Goal: Information Seeking & Learning: Learn about a topic

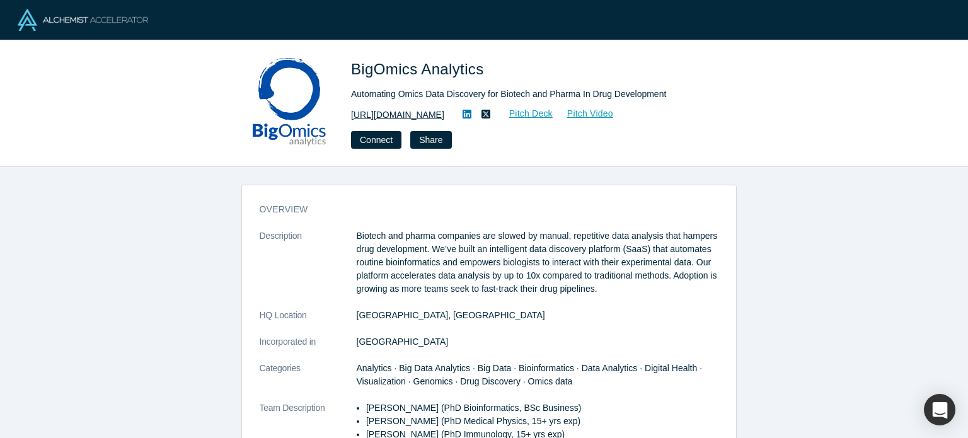
click at [411, 110] on link "[URL][DOMAIN_NAME]" at bounding box center [397, 114] width 93 height 13
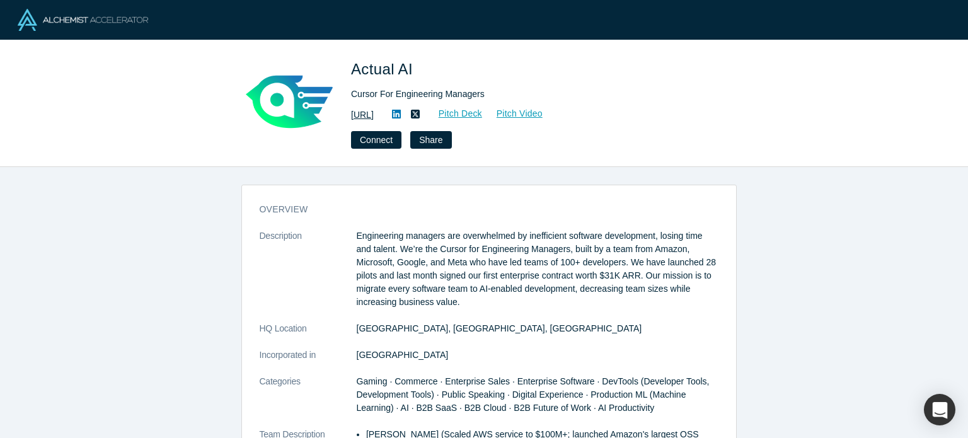
click at [374, 113] on link "[URL]" at bounding box center [362, 114] width 23 height 13
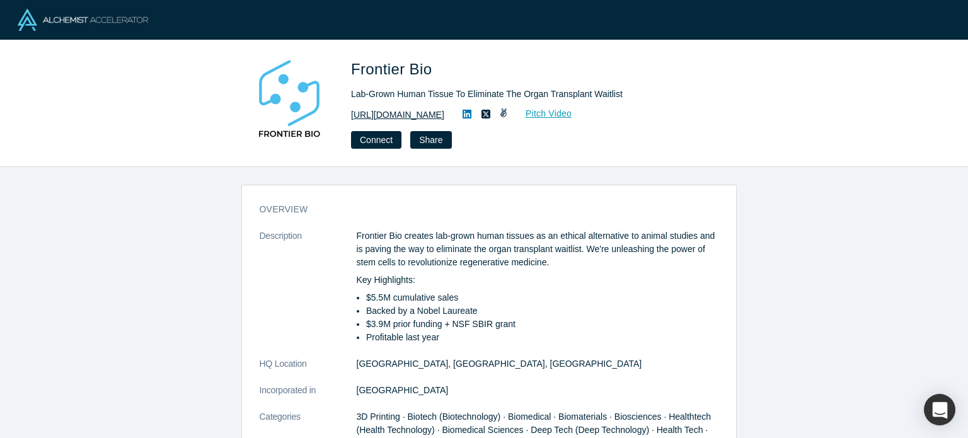
click at [405, 119] on link "https://www.frontierbio.com" at bounding box center [397, 114] width 93 height 13
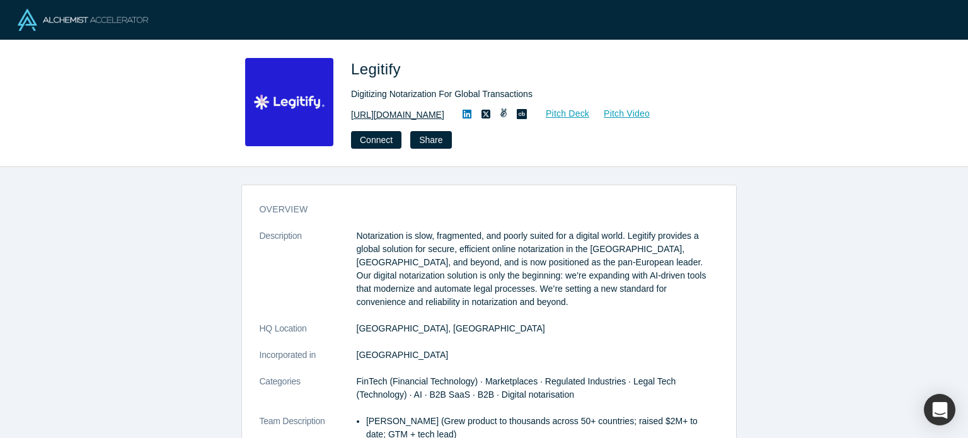
click at [410, 117] on link "https://www.legitify.eu/" at bounding box center [397, 114] width 93 height 13
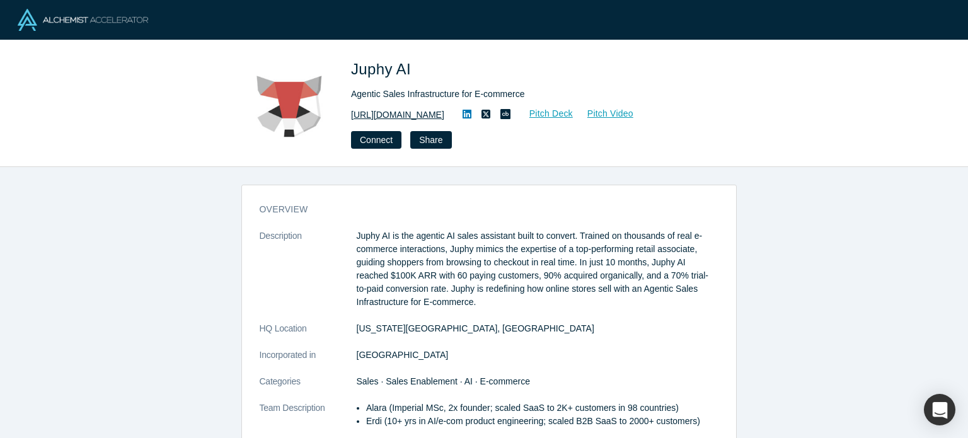
click at [378, 117] on link "https://juphy.com/" at bounding box center [397, 114] width 93 height 13
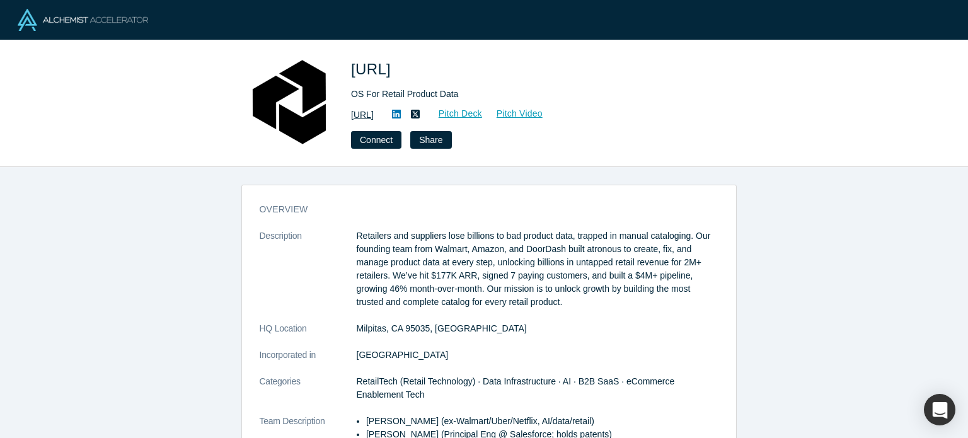
click at [367, 111] on link "https://atronous.ai" at bounding box center [362, 114] width 23 height 13
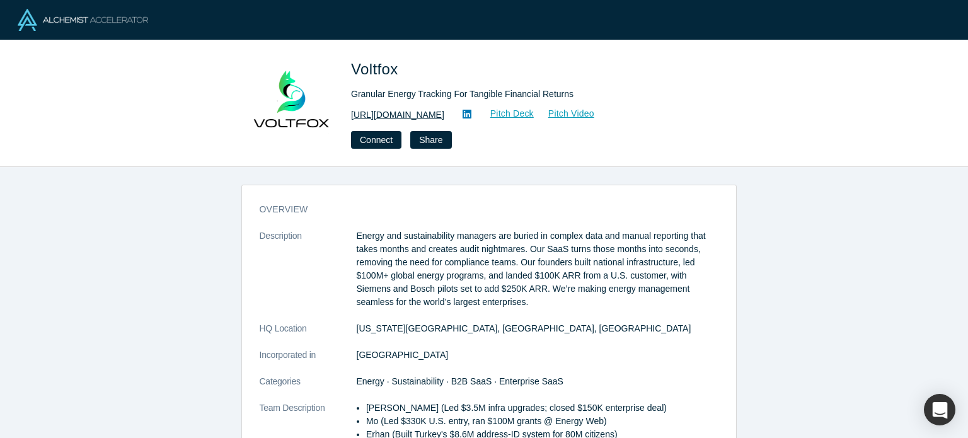
click at [373, 120] on link "http://www.voltfox.io" at bounding box center [397, 114] width 93 height 13
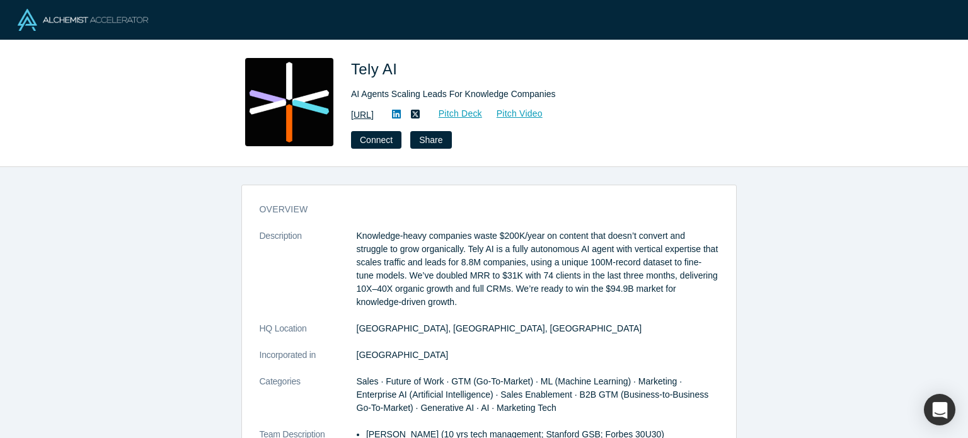
click at [374, 117] on link "[URL]" at bounding box center [362, 114] width 23 height 13
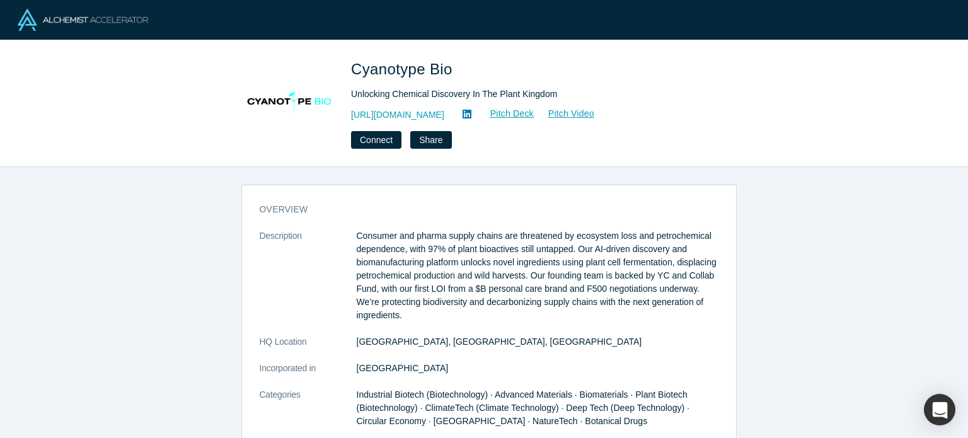
click at [449, 107] on div "http://www.cyanotypebio.com Pitch Deck Pitch Video" at bounding box center [527, 114] width 353 height 15
click at [444, 108] on link "http://www.cyanotypebio.com" at bounding box center [397, 114] width 93 height 13
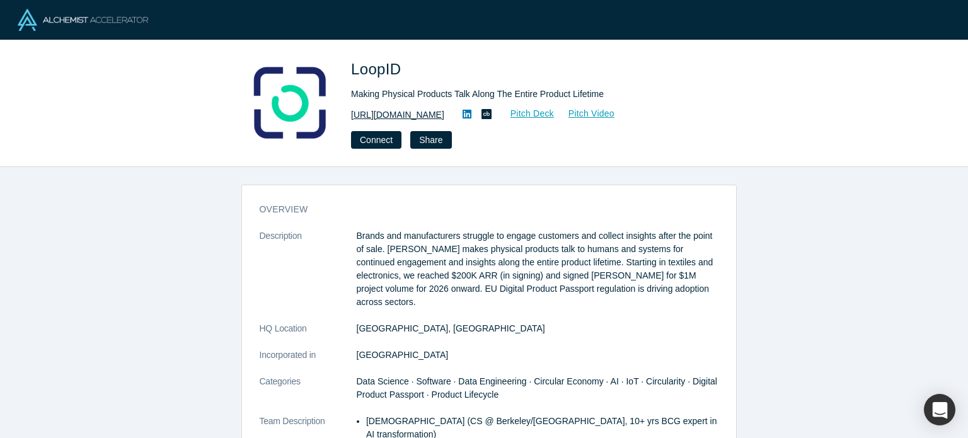
click at [417, 120] on link "https://www.loopid.com" at bounding box center [397, 114] width 93 height 13
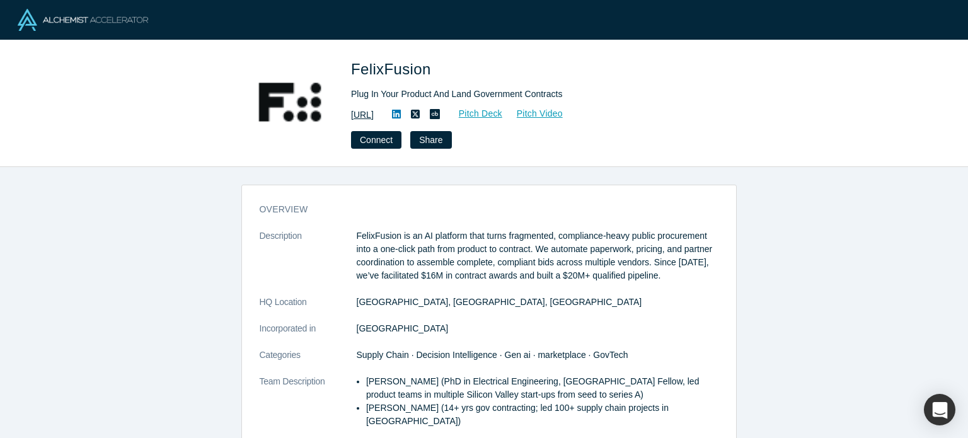
click at [373, 112] on link "https://felixfusion.ai/" at bounding box center [362, 114] width 23 height 13
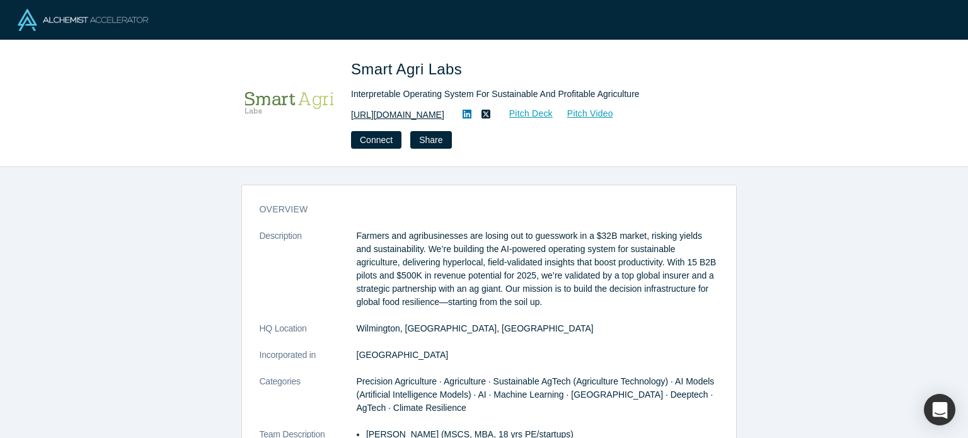
click at [422, 119] on link "[URL][DOMAIN_NAME]" at bounding box center [397, 114] width 93 height 13
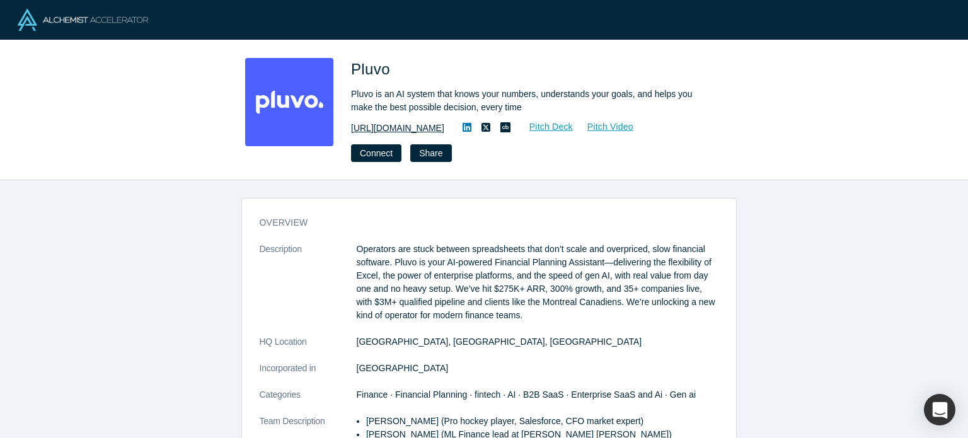
click at [401, 133] on link "[URL][DOMAIN_NAME]" at bounding box center [397, 128] width 93 height 13
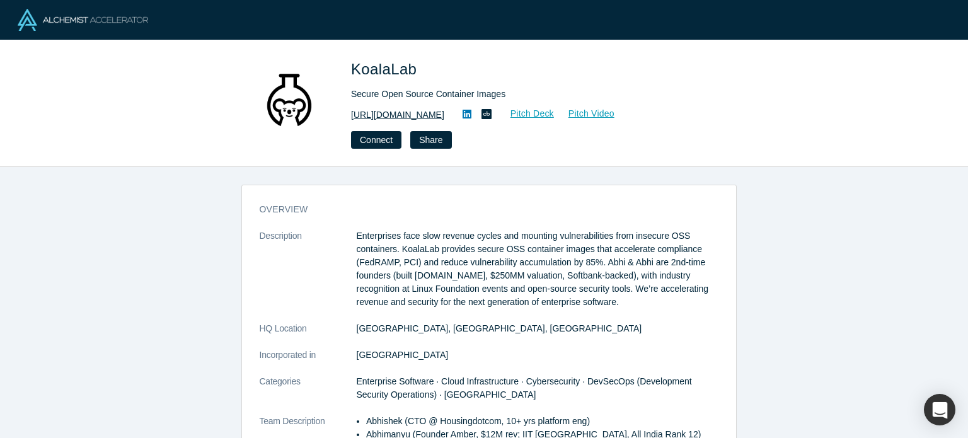
click at [422, 115] on link "https://www.koalalab.com" at bounding box center [397, 114] width 93 height 13
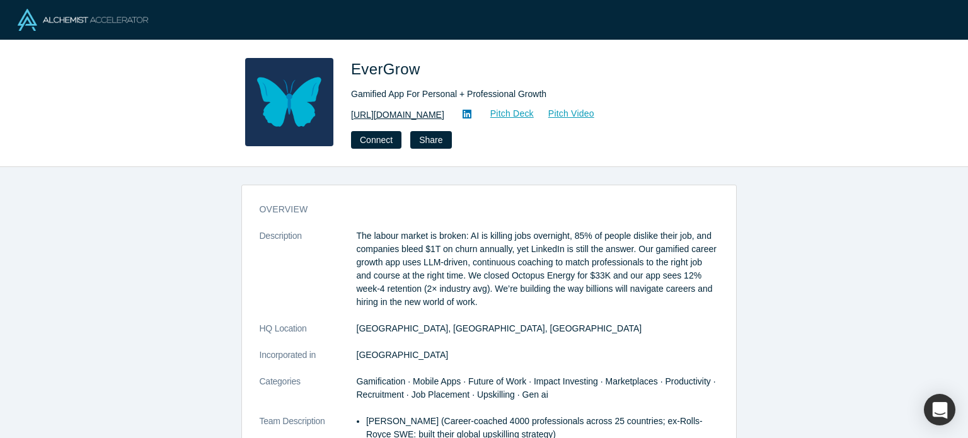
click at [434, 112] on link "https://www.evergrow-app.com/" at bounding box center [397, 114] width 93 height 13
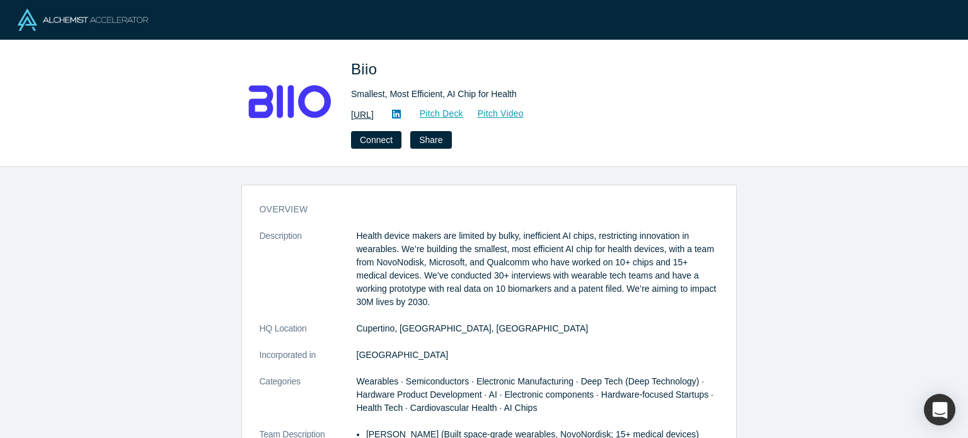
click at [374, 119] on link "[URL]" at bounding box center [362, 114] width 23 height 13
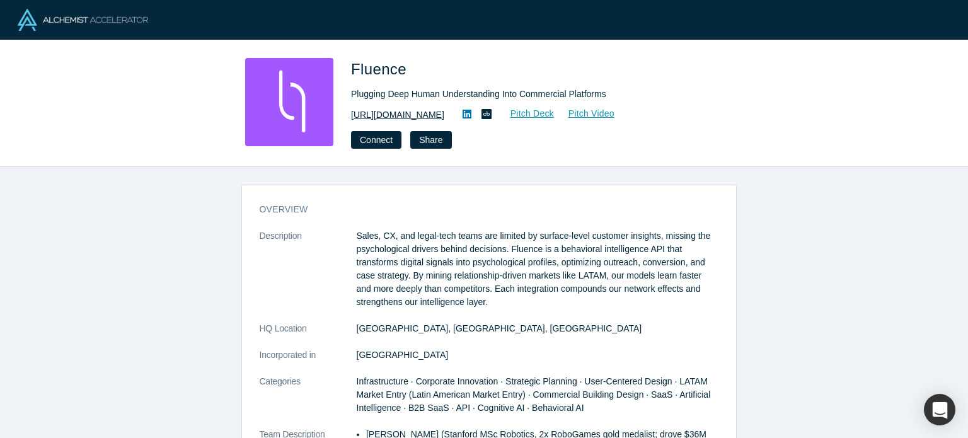
click at [412, 115] on link "https://www.fluenceinsights.com" at bounding box center [397, 114] width 93 height 13
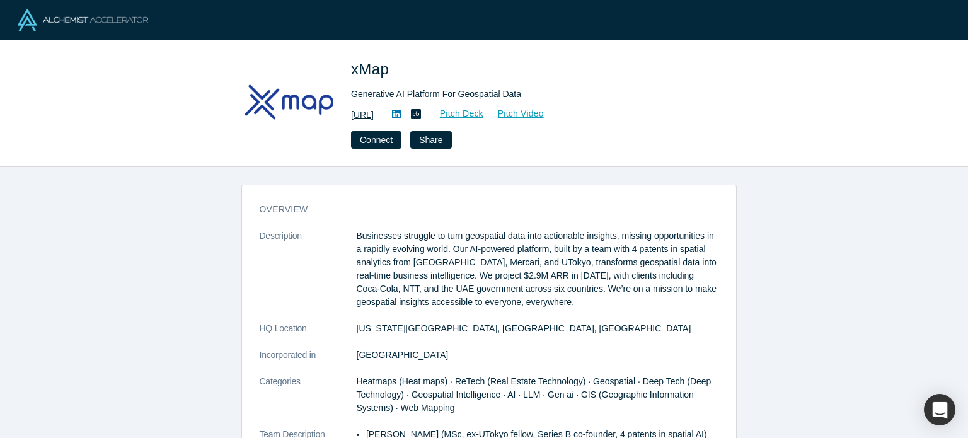
click at [374, 113] on link "https://xmap.ai" at bounding box center [362, 114] width 23 height 13
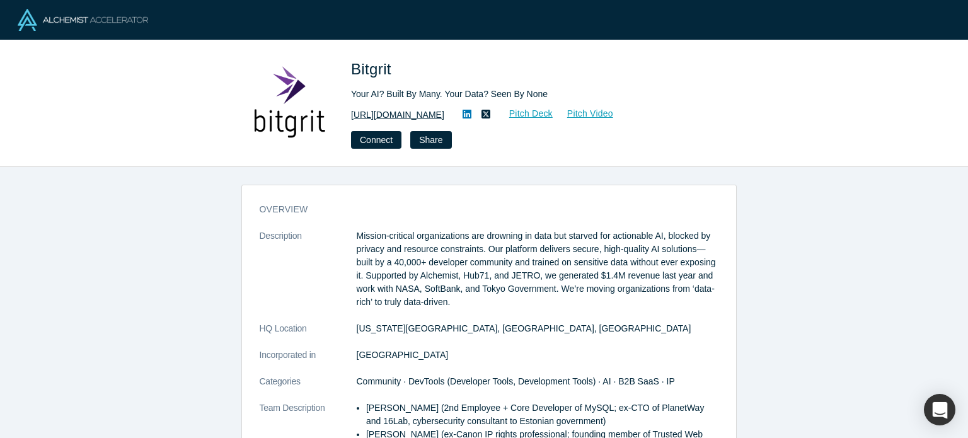
click at [390, 110] on link "[URL][DOMAIN_NAME]" at bounding box center [397, 114] width 93 height 13
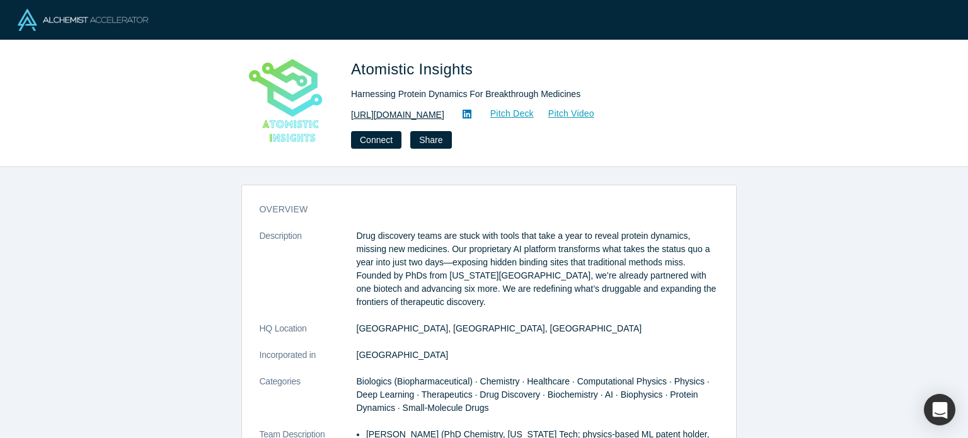
click at [444, 109] on link "https://www.atomisticinsights.com/" at bounding box center [397, 114] width 93 height 13
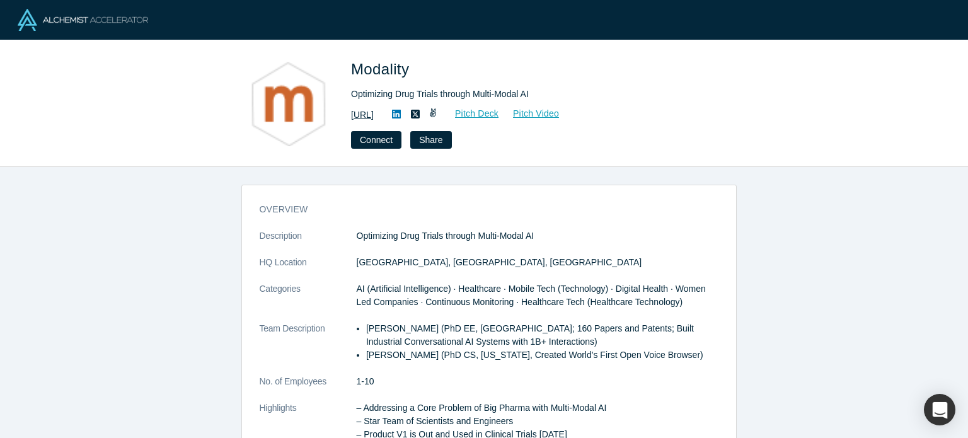
click at [374, 111] on link "[URL]" at bounding box center [362, 114] width 23 height 13
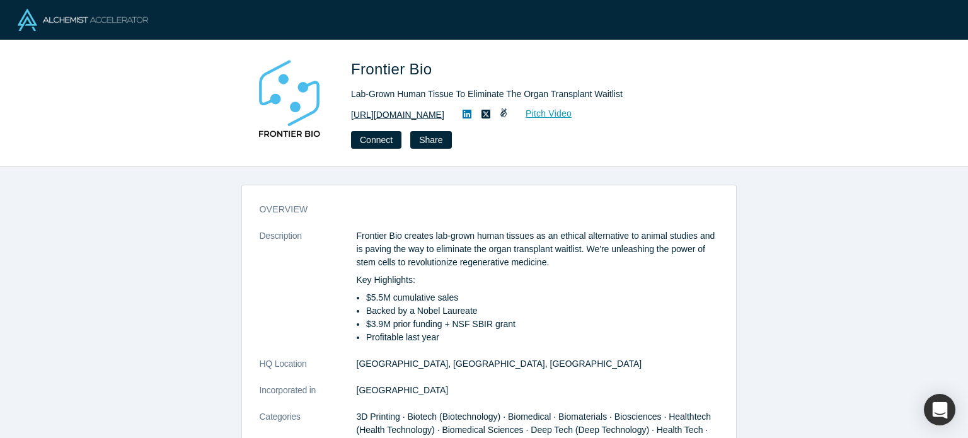
click at [444, 116] on link "https://www.frontierbio.com" at bounding box center [397, 114] width 93 height 13
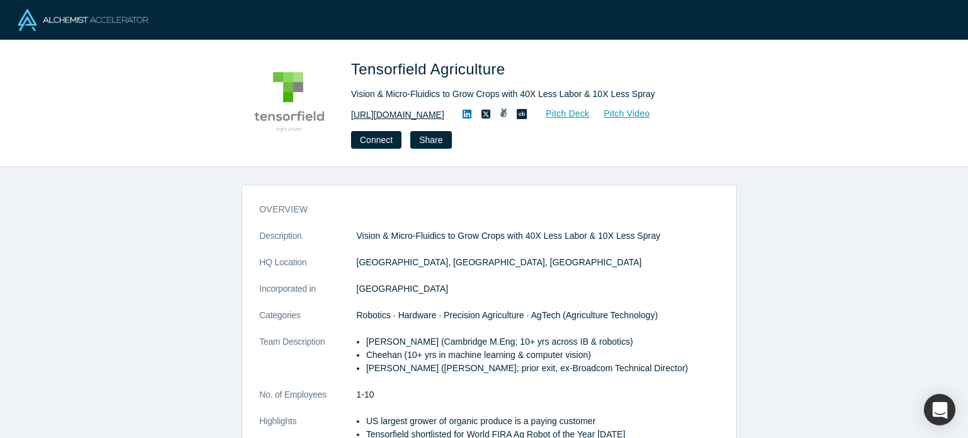
click at [427, 111] on link "[URL][DOMAIN_NAME]" at bounding box center [397, 114] width 93 height 13
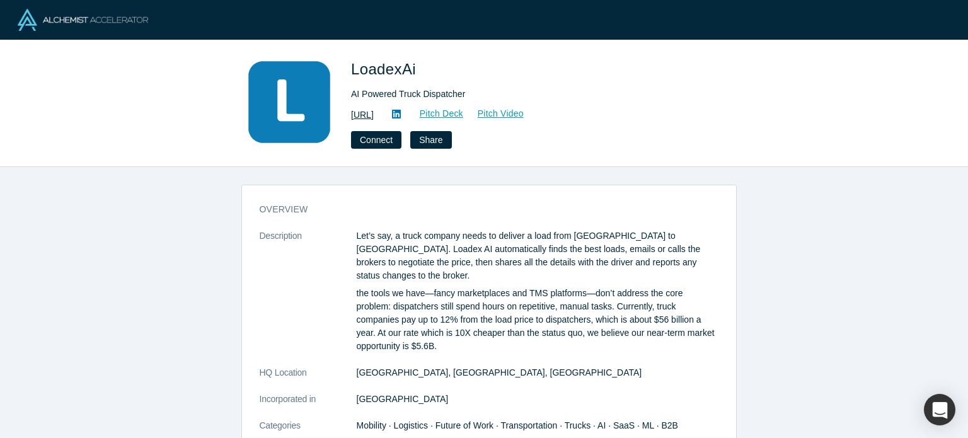
click at [374, 113] on link "https://loadex.ai" at bounding box center [362, 114] width 23 height 13
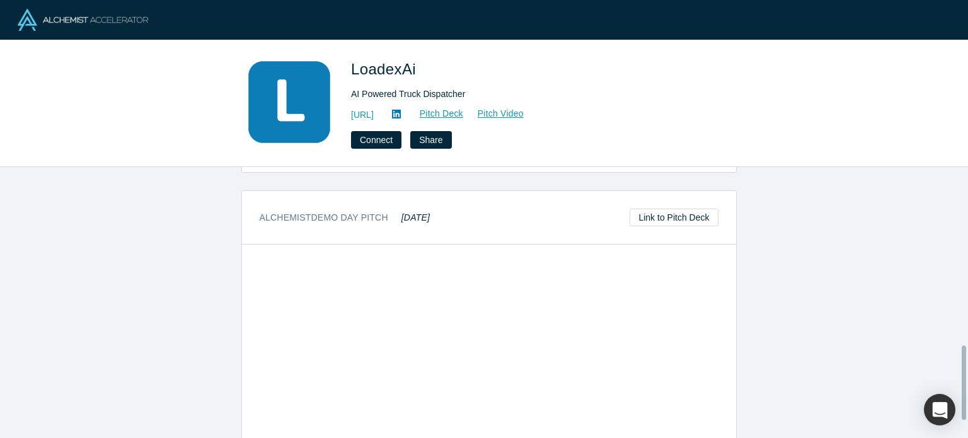
scroll to position [665, 0]
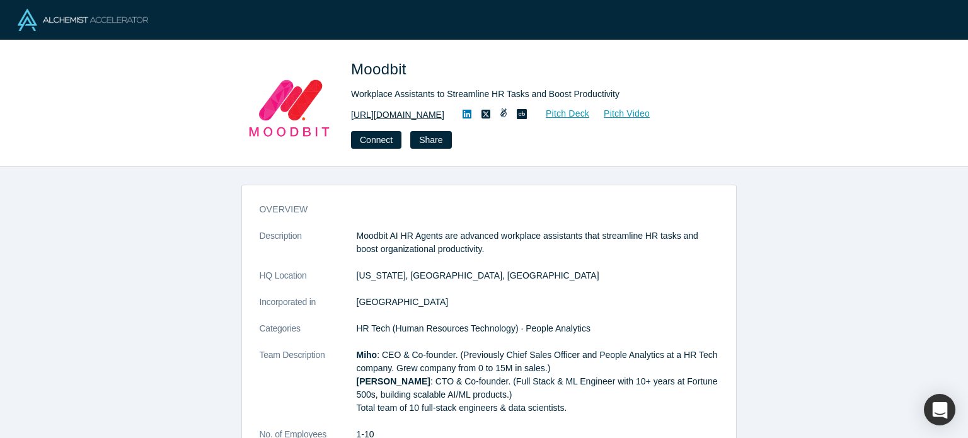
click at [378, 110] on link "http://mymoodbit.com/" at bounding box center [397, 114] width 93 height 13
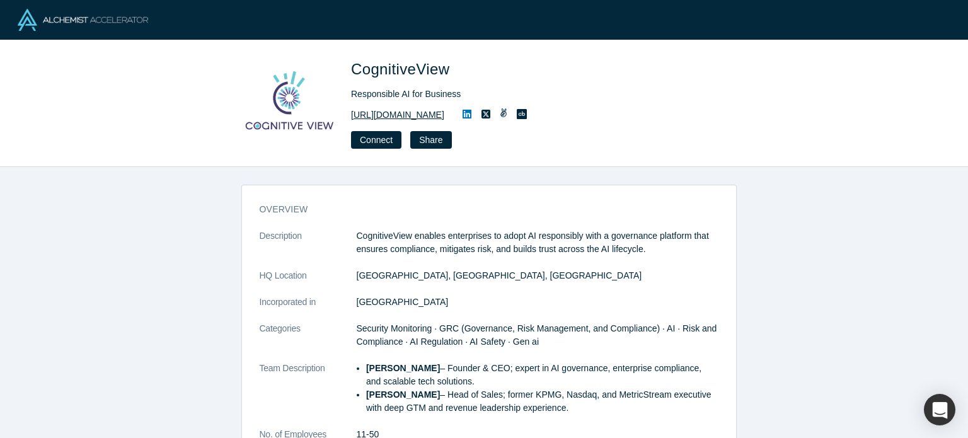
click at [373, 120] on link "https://www.cognitiveview.com" at bounding box center [397, 114] width 93 height 13
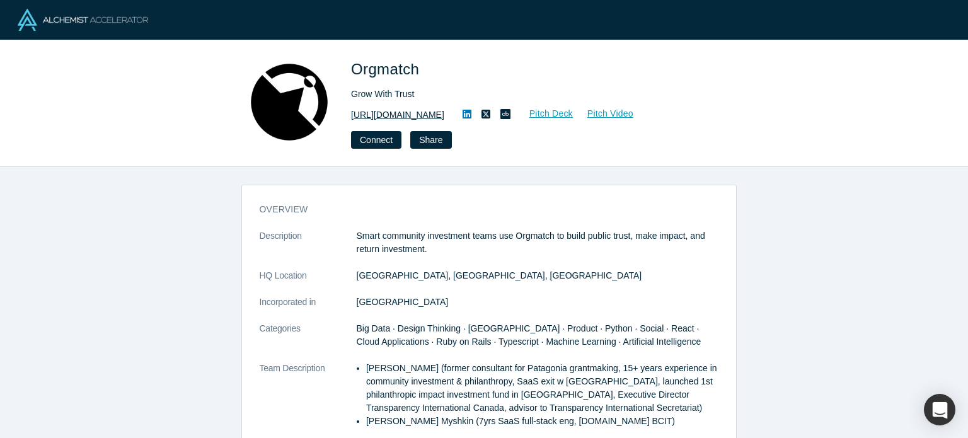
click at [380, 108] on link "[URL][DOMAIN_NAME]" at bounding box center [397, 114] width 93 height 13
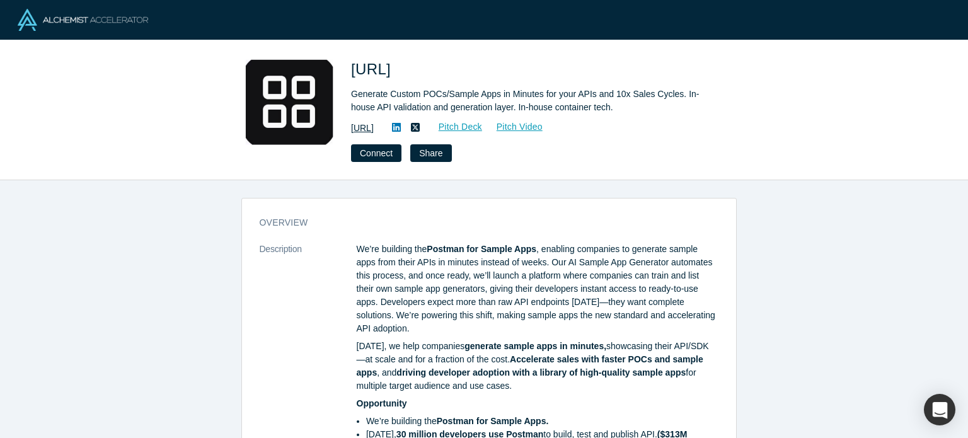
click at [374, 128] on link "https://sampleapp.ai" at bounding box center [362, 128] width 23 height 13
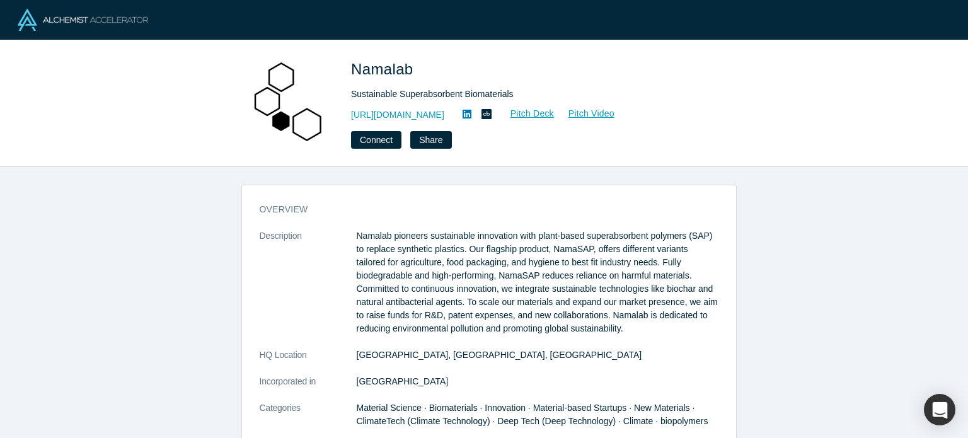
click at [387, 113] on link "[URL][DOMAIN_NAME]" at bounding box center [397, 114] width 93 height 13
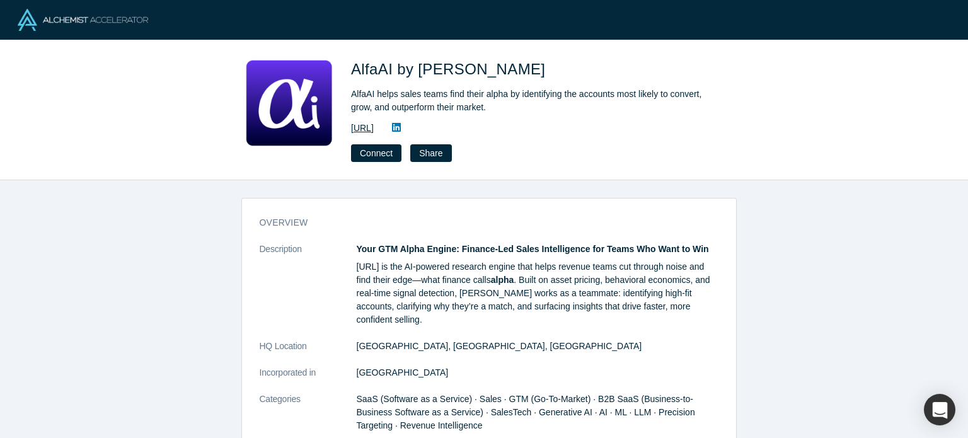
click at [374, 127] on link "[URL]" at bounding box center [362, 128] width 23 height 13
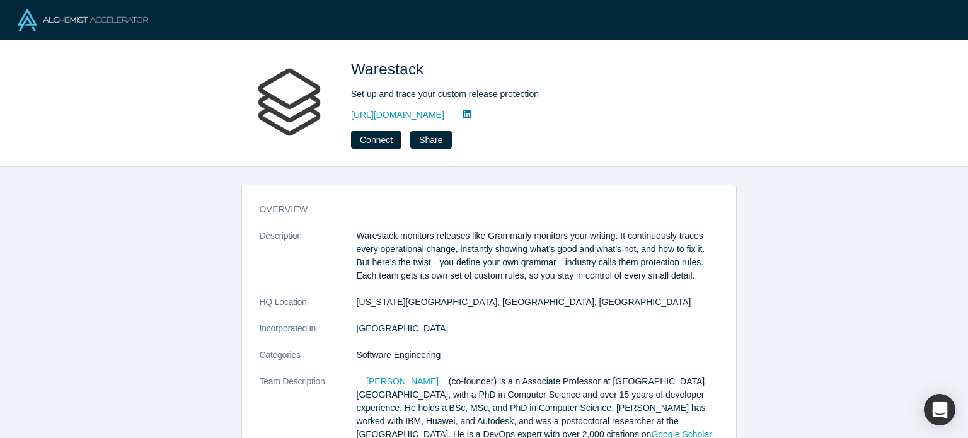
click at [401, 124] on div "Warestack Set up and trace your custom release protection https://www.warestack…" at bounding box center [527, 103] width 353 height 91
click at [444, 108] on link "https://www.warestack.com/" at bounding box center [397, 114] width 93 height 13
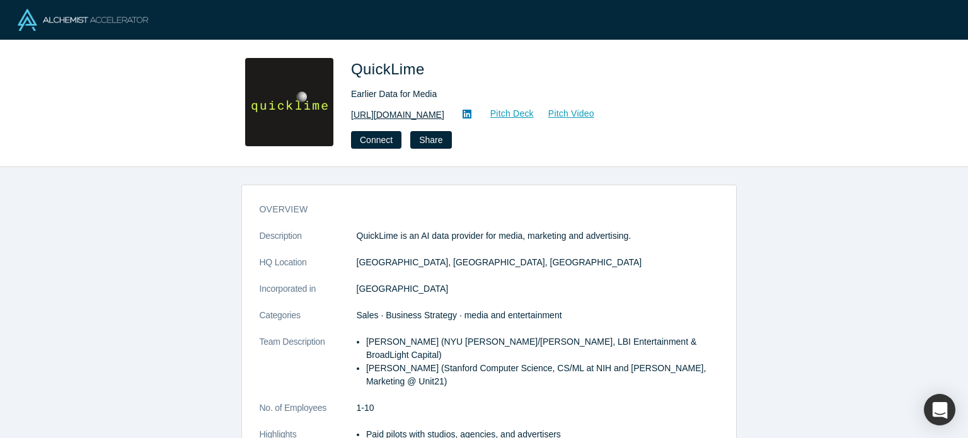
click at [408, 117] on link "[URL][DOMAIN_NAME]" at bounding box center [397, 114] width 93 height 13
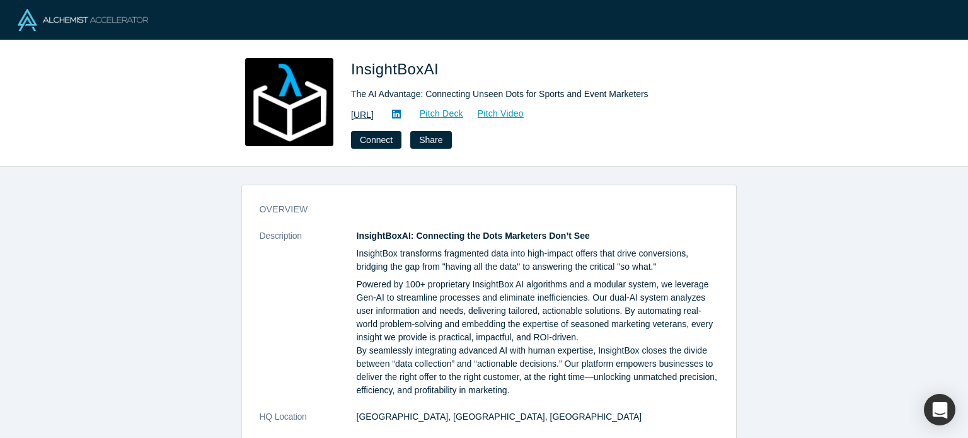
click at [374, 110] on link "https://www.insightbox.ai/" at bounding box center [362, 114] width 23 height 13
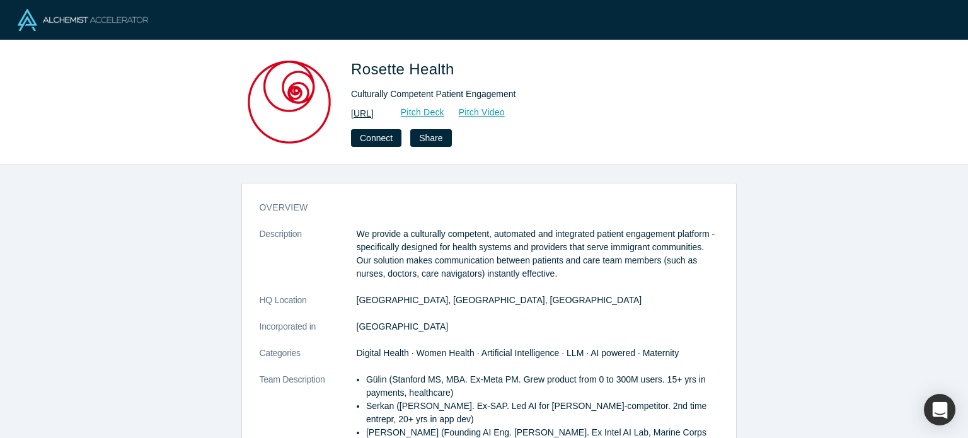
click at [374, 113] on link "[URL]" at bounding box center [362, 113] width 23 height 13
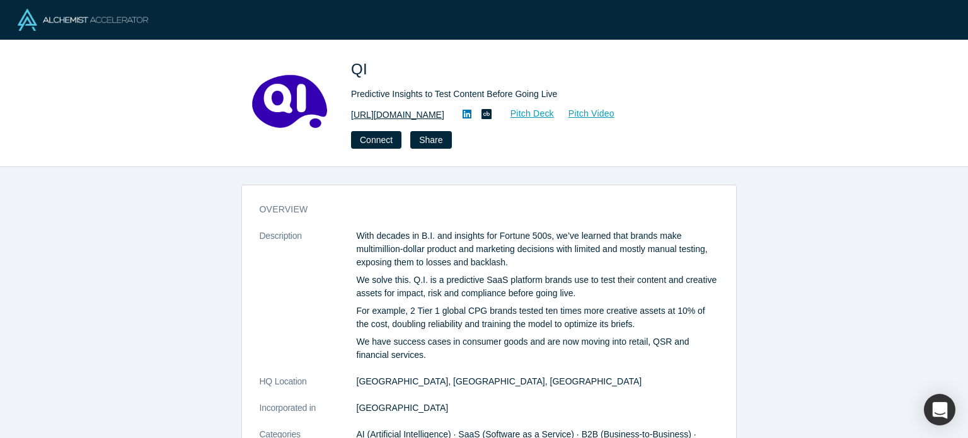
click at [355, 110] on link "https://voxqi.com" at bounding box center [397, 114] width 93 height 13
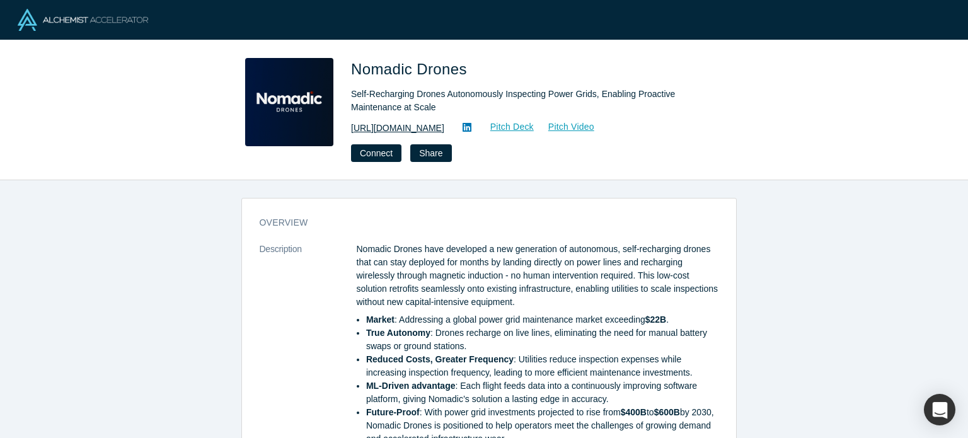
click at [385, 127] on link "[URL][DOMAIN_NAME]" at bounding box center [397, 128] width 93 height 13
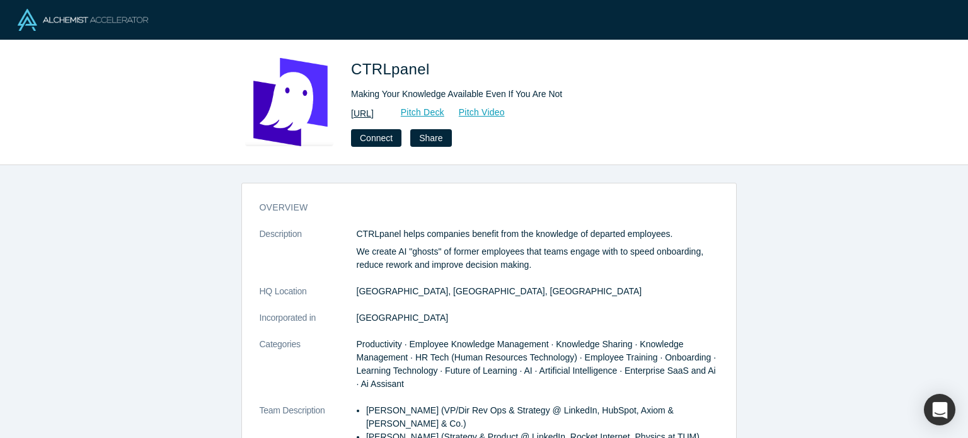
click at [374, 110] on link "https://ctrlpanel.ai" at bounding box center [362, 113] width 23 height 13
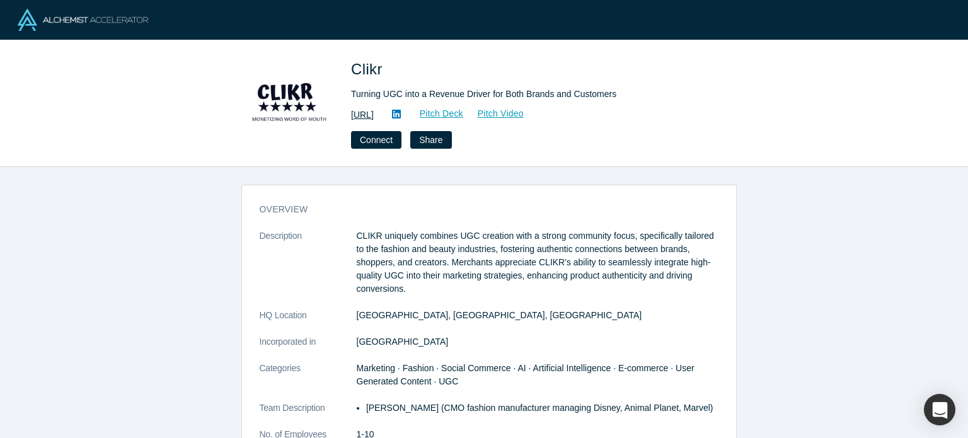
drag, startPoint x: 418, startPoint y: 125, endPoint x: 393, endPoint y: 117, distance: 25.9
click at [393, 117] on div "Clikr Turning UGC into a Revenue Driver for Both Brands and Customers [URL] Pit…" at bounding box center [527, 103] width 353 height 91
click at [374, 117] on link "[URL]" at bounding box center [362, 114] width 23 height 13
